Goal: Task Accomplishment & Management: Complete application form

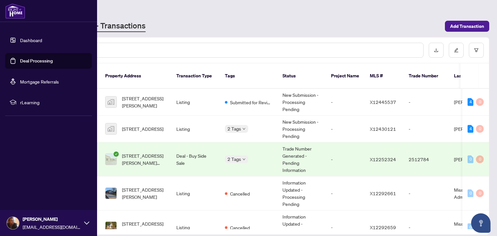
click at [28, 61] on link "Deal Processing" at bounding box center [36, 61] width 33 height 6
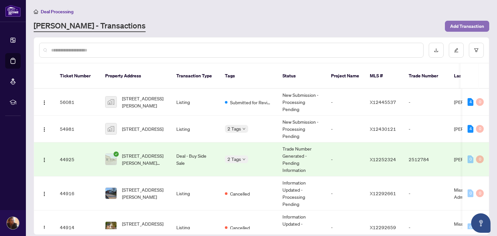
click at [474, 29] on span "Add Transaction" at bounding box center [467, 26] width 34 height 10
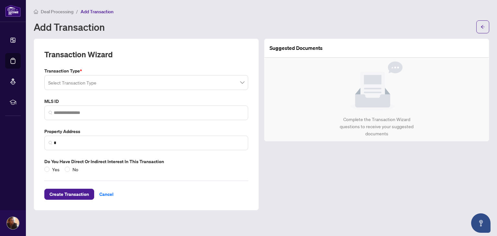
click at [167, 79] on input "search" at bounding box center [143, 83] width 190 height 14
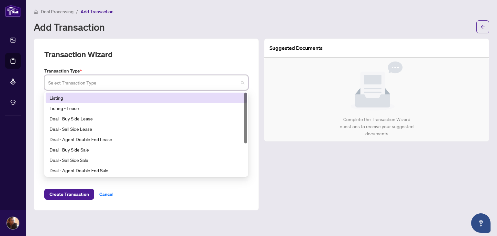
click at [111, 97] on div "Listing" at bounding box center [147, 97] width 194 height 7
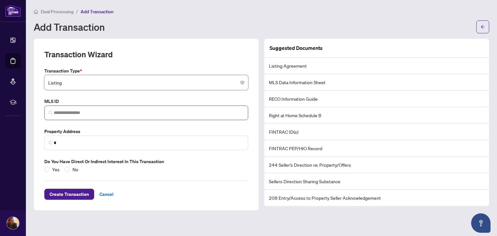
click at [108, 108] on span at bounding box center [146, 113] width 204 height 15
paste input "*********"
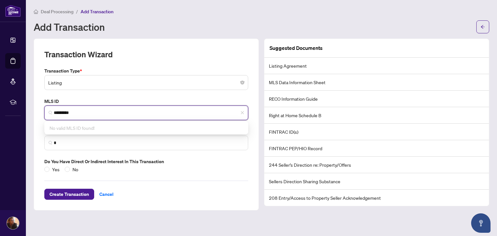
type input "*********"
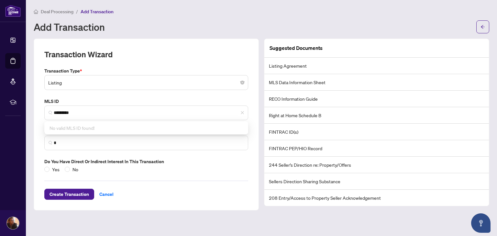
click at [104, 155] on div "Transaction Type * Listing 13 14 Listing Listing - Lease Deal - Buy Side Lease …" at bounding box center [146, 120] width 209 height 106
click at [89, 144] on input "*" at bounding box center [149, 143] width 190 height 7
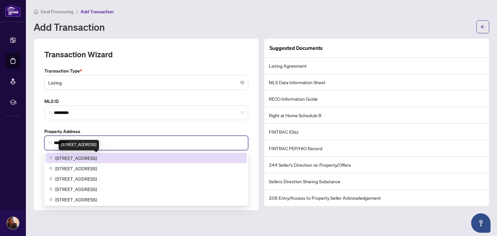
click at [97, 159] on span "[STREET_ADDRESS]" at bounding box center [75, 157] width 41 height 7
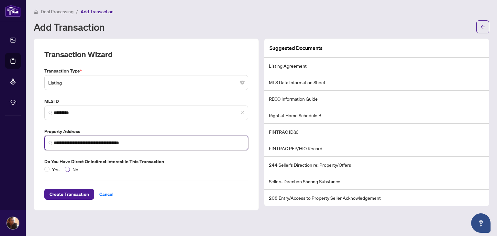
type input "**********"
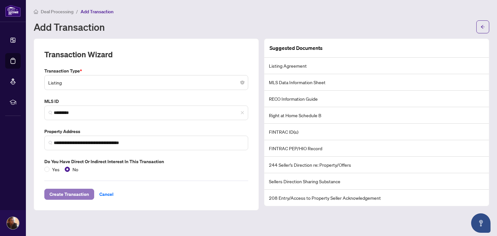
click at [76, 190] on span "Create Transaction" at bounding box center [70, 194] width 40 height 10
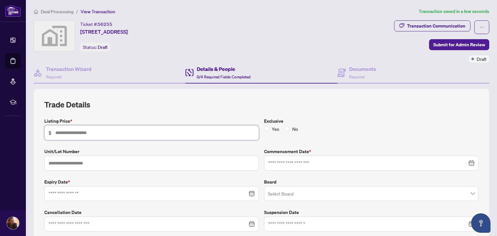
click at [129, 132] on input "text" at bounding box center [154, 132] width 199 height 7
type input "*******"
click at [325, 162] on input at bounding box center [367, 163] width 199 height 7
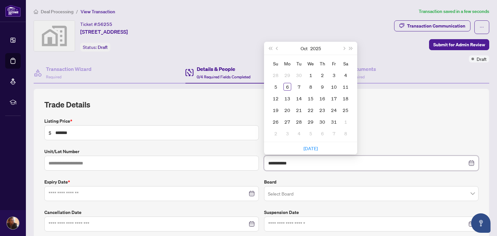
type input "**********"
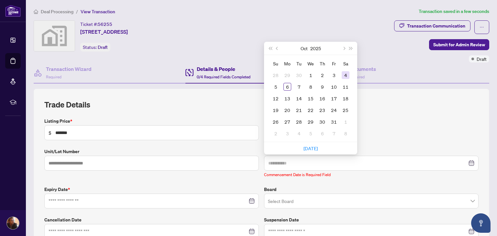
click at [347, 72] on td "4" at bounding box center [346, 75] width 12 height 12
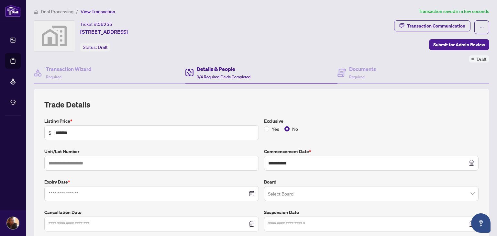
scroll to position [42, 0]
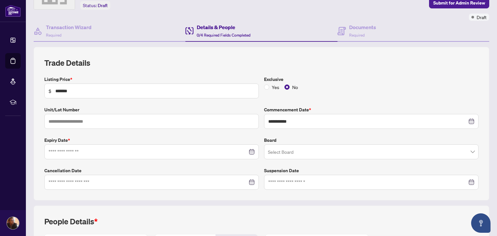
click at [248, 149] on div at bounding box center [152, 151] width 206 height 7
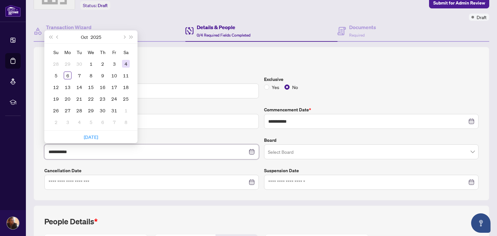
type input "**********"
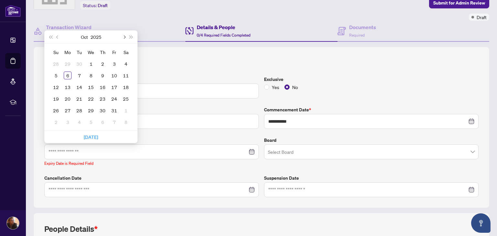
click at [122, 36] on button "Next month (PageDown)" at bounding box center [123, 36] width 7 height 13
type input "**********"
click at [94, 107] on div "31" at bounding box center [91, 111] width 8 height 8
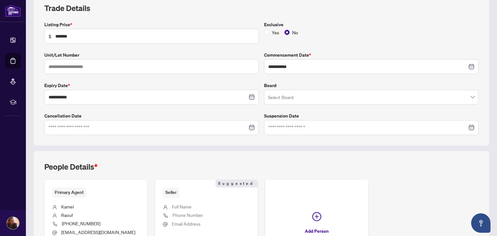
scroll to position [162, 0]
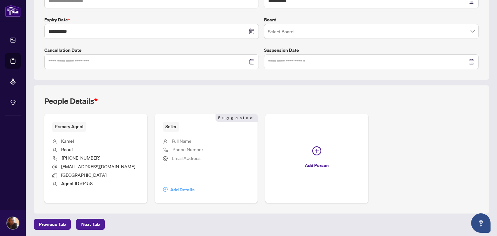
click at [187, 187] on span "Add Details" at bounding box center [182, 190] width 24 height 10
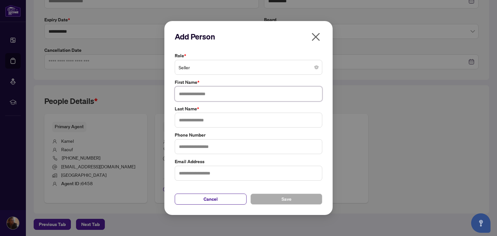
click at [200, 95] on input "text" at bounding box center [249, 93] width 148 height 15
type input "*****"
click at [211, 120] on input "text" at bounding box center [249, 120] width 148 height 15
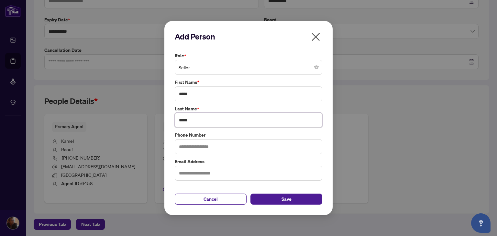
type input "*****"
click at [213, 147] on input "text" at bounding box center [249, 146] width 148 height 15
type input "**********"
click at [282, 195] on span "Save" at bounding box center [287, 199] width 10 height 10
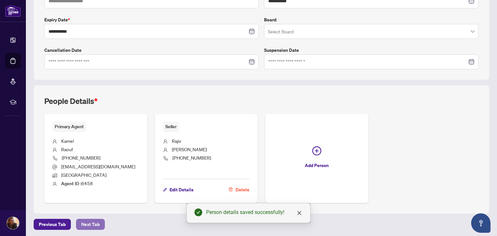
click at [96, 221] on span "Next Tab" at bounding box center [90, 224] width 18 height 10
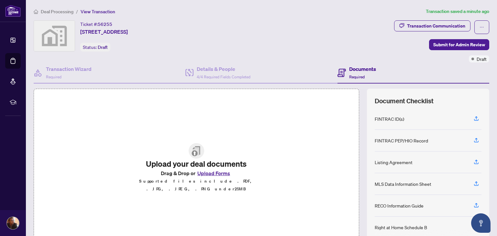
click at [215, 176] on button "Upload Forms" at bounding box center [214, 173] width 37 height 8
click at [474, 205] on icon "button" at bounding box center [477, 205] width 6 height 6
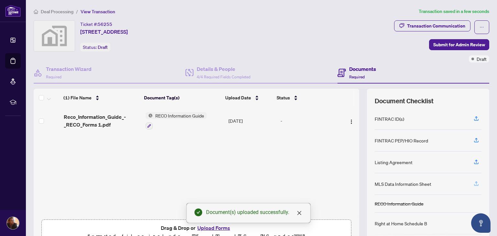
click at [474, 182] on icon "button" at bounding box center [477, 184] width 6 height 6
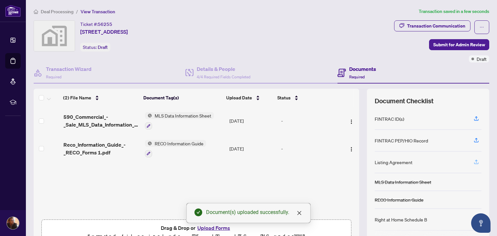
click at [474, 161] on icon "button" at bounding box center [477, 162] width 6 height 6
click at [474, 159] on icon "button" at bounding box center [477, 162] width 6 height 6
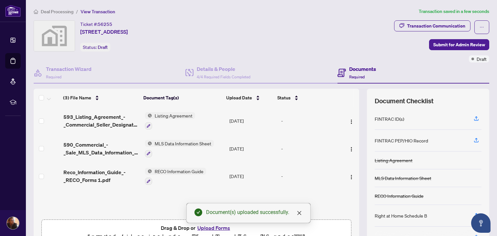
click at [214, 223] on div "Document(s) uploaded successfully." at bounding box center [249, 213] width 124 height 20
click at [216, 223] on div "Document(s) uploaded successfully." at bounding box center [249, 213] width 124 height 20
click at [298, 213] on icon "close" at bounding box center [299, 212] width 5 height 5
click at [220, 226] on button "Upload Forms" at bounding box center [214, 228] width 37 height 8
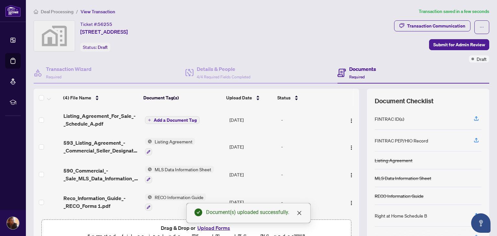
scroll to position [35, 0]
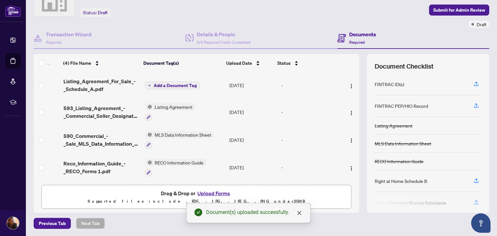
click at [175, 85] on span "Add a Document Tag" at bounding box center [175, 85] width 43 height 5
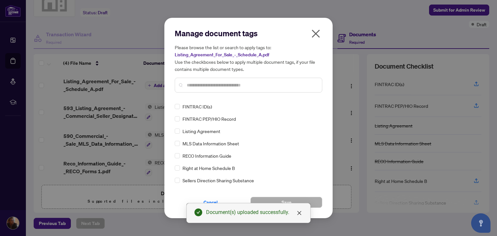
click at [209, 90] on div at bounding box center [249, 85] width 148 height 15
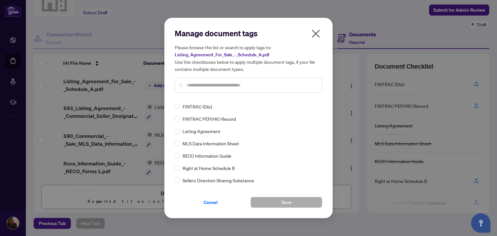
click at [215, 85] on input "text" at bounding box center [252, 85] width 130 height 7
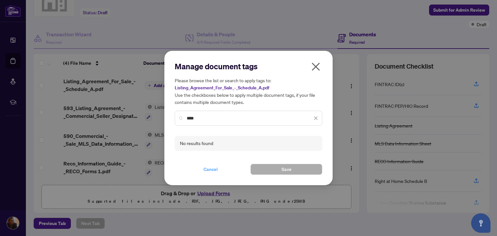
type input "****"
click at [215, 167] on span "Cancel" at bounding box center [211, 169] width 14 height 10
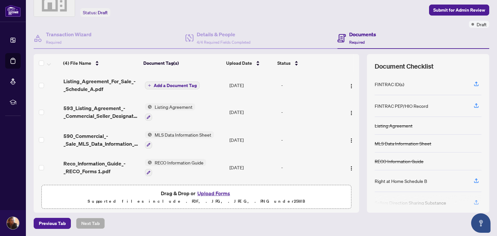
click at [213, 194] on button "Upload Forms" at bounding box center [214, 193] width 37 height 8
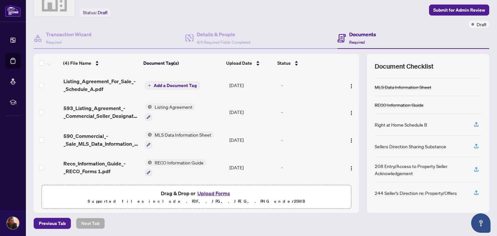
scroll to position [0, 0]
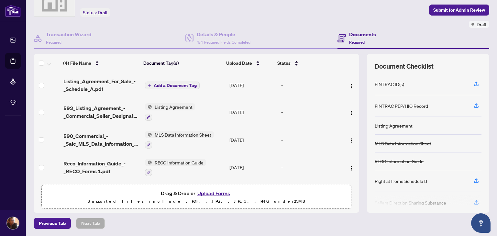
click at [404, 104] on div "FINTRAC PEP/HIO Record" at bounding box center [401, 105] width 53 height 7
click at [474, 105] on icon "button" at bounding box center [477, 106] width 6 height 6
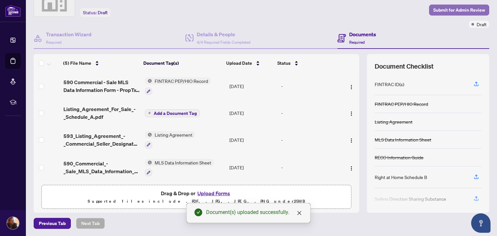
click at [437, 10] on span "Submit for Admin Review" at bounding box center [460, 10] width 52 height 10
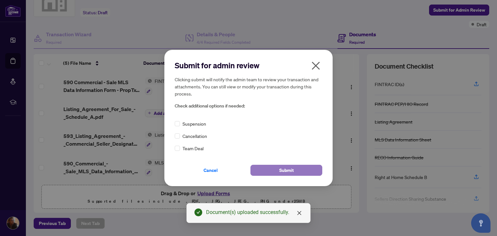
click at [288, 171] on span "Submit" at bounding box center [286, 170] width 15 height 10
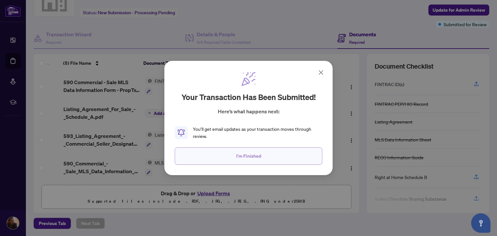
click at [270, 151] on button "I'm Finished" at bounding box center [249, 155] width 148 height 17
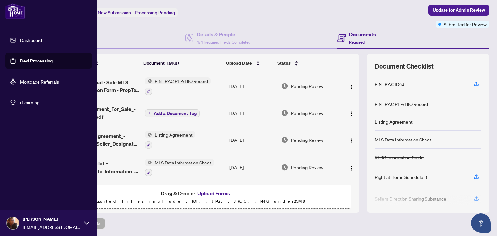
click at [20, 64] on link "Deal Processing" at bounding box center [36, 61] width 33 height 6
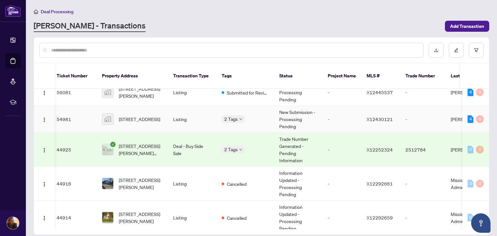
scroll to position [0, 3]
